Goal: Use online tool/utility

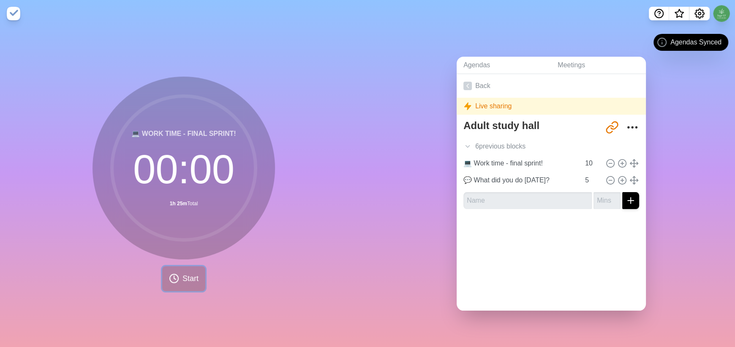
click at [171, 267] on button "Start" at bounding box center [183, 278] width 43 height 25
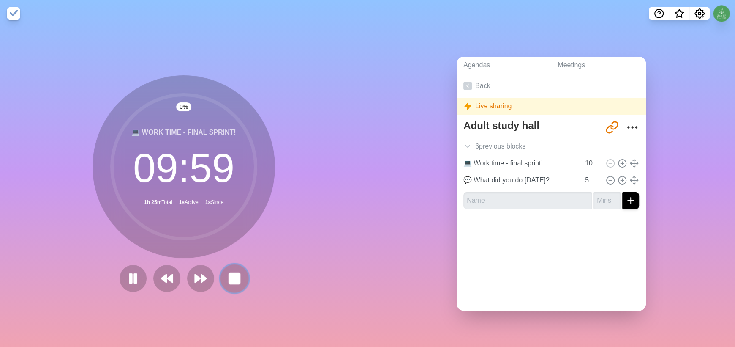
click at [235, 274] on rect at bounding box center [234, 278] width 11 height 11
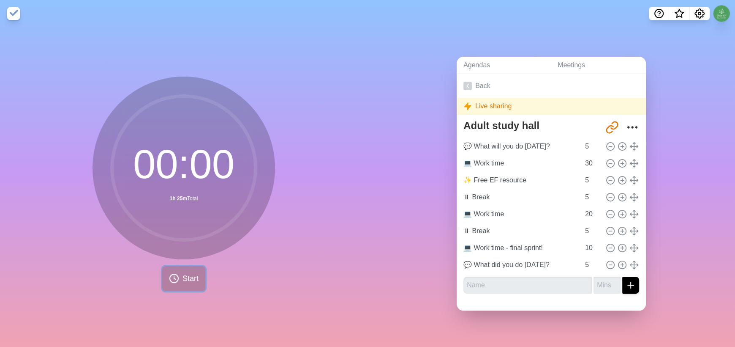
click at [186, 281] on button "Start" at bounding box center [183, 278] width 43 height 25
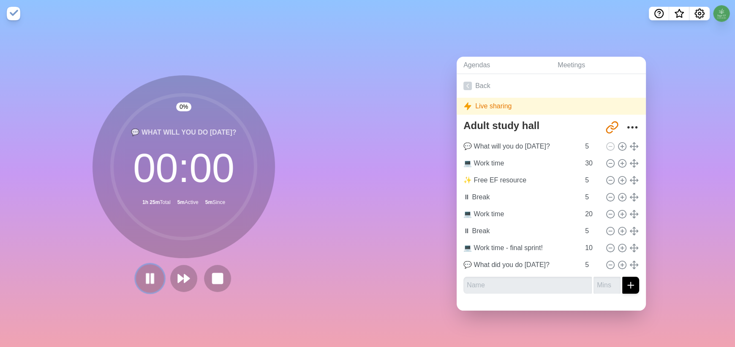
click at [143, 275] on icon at bounding box center [150, 278] width 14 height 14
click at [146, 278] on polygon at bounding box center [150, 278] width 8 height 11
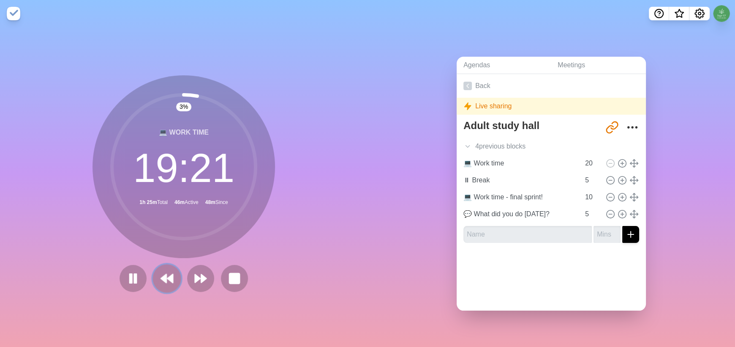
click at [164, 277] on icon at bounding box center [167, 278] width 14 height 14
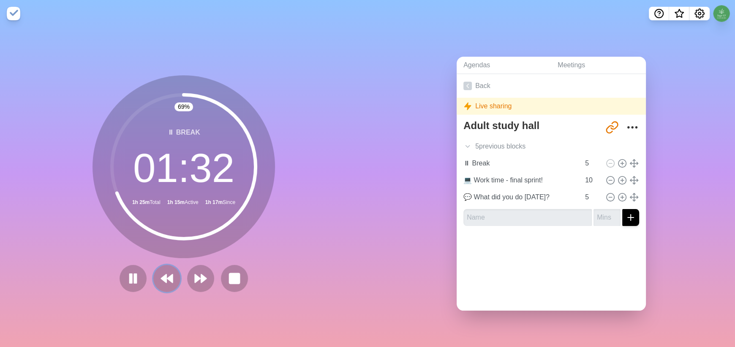
click at [153, 265] on button at bounding box center [166, 278] width 27 height 27
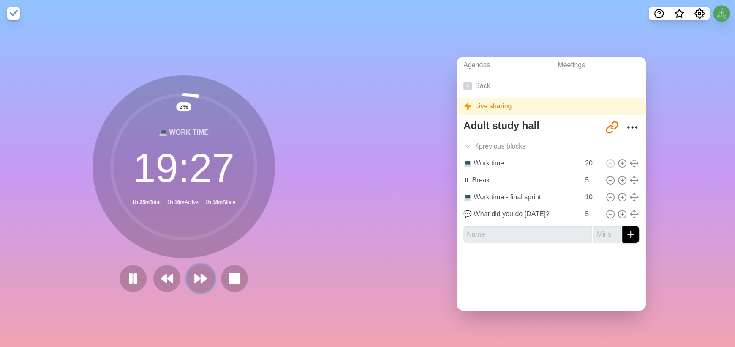
click at [194, 277] on icon at bounding box center [201, 278] width 14 height 14
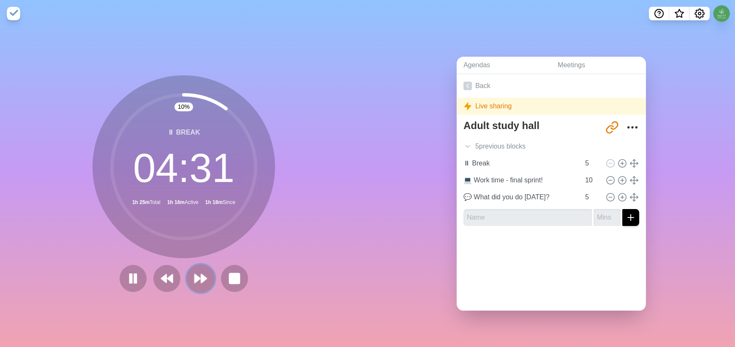
click at [189, 283] on button at bounding box center [200, 278] width 28 height 28
